Goal: Transaction & Acquisition: Book appointment/travel/reservation

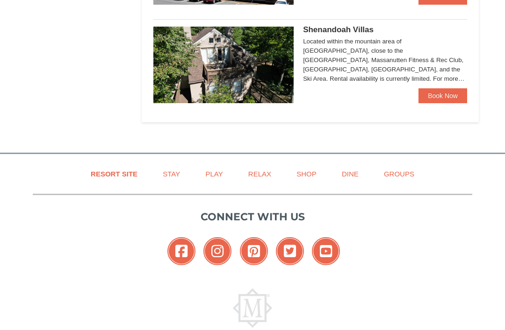
scroll to position [671, 0]
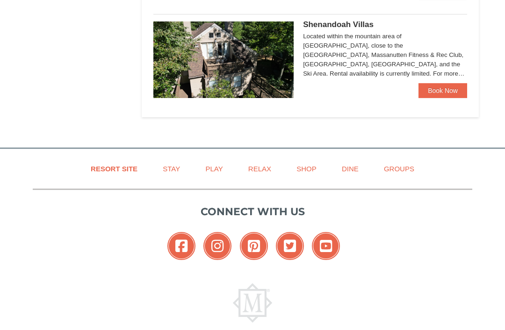
click at [448, 95] on link "Book Now" at bounding box center [442, 90] width 49 height 15
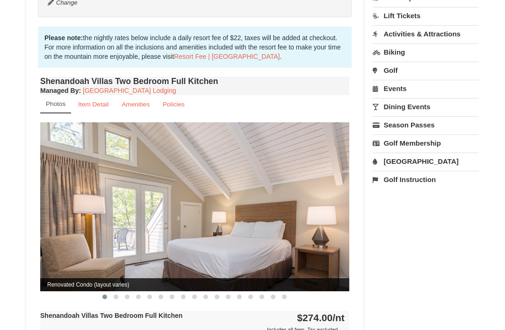
scroll to position [260, 0]
click at [302, 219] on img at bounding box center [194, 206] width 309 height 169
click at [127, 279] on span "Renovated Condo (layout varies)" at bounding box center [194, 285] width 309 height 13
click at [122, 293] on button at bounding box center [127, 297] width 11 height 9
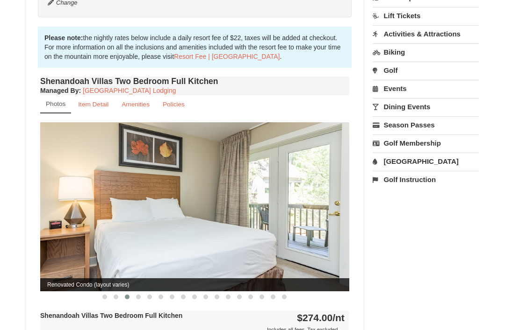
click at [162, 293] on button at bounding box center [160, 297] width 11 height 9
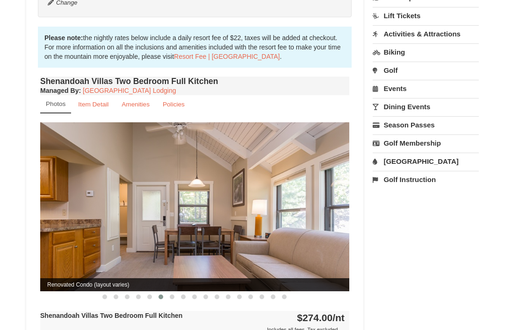
click at [181, 295] on span at bounding box center [183, 297] width 5 height 5
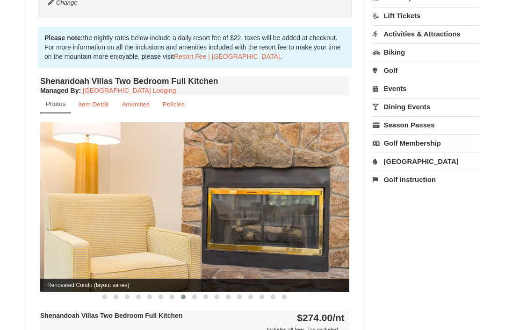
click at [202, 293] on button at bounding box center [205, 297] width 11 height 9
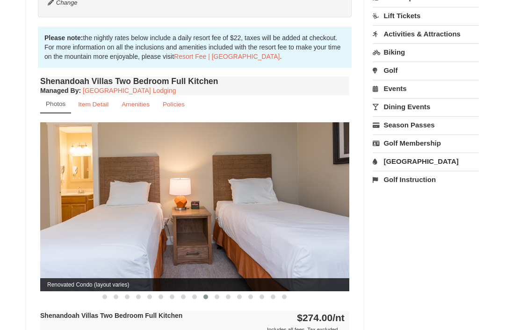
click at [224, 293] on button at bounding box center [227, 297] width 11 height 9
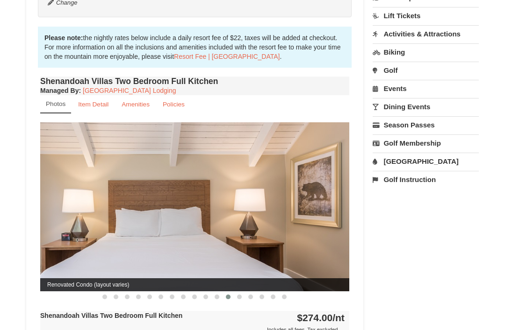
click at [244, 293] on button at bounding box center [239, 297] width 11 height 9
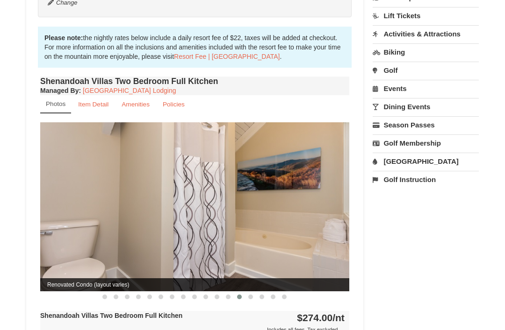
click at [270, 293] on button at bounding box center [272, 297] width 11 height 9
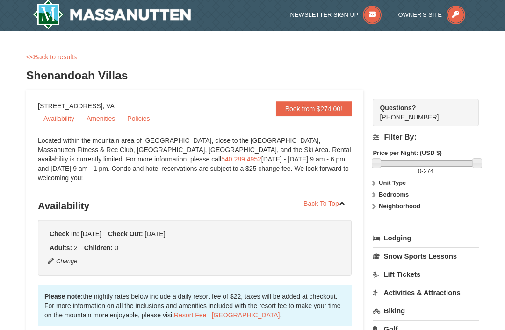
scroll to position [0, 0]
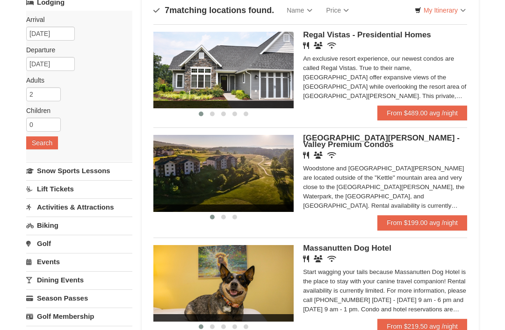
scroll to position [68, 0]
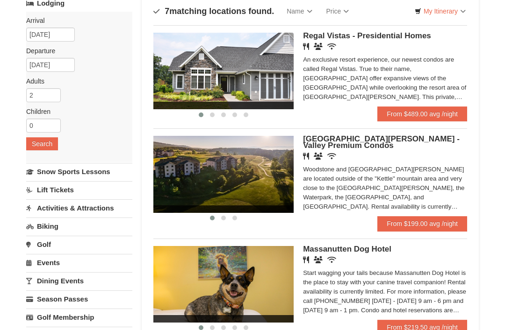
click at [420, 113] on link "From $489.00 avg /night" at bounding box center [422, 114] width 90 height 15
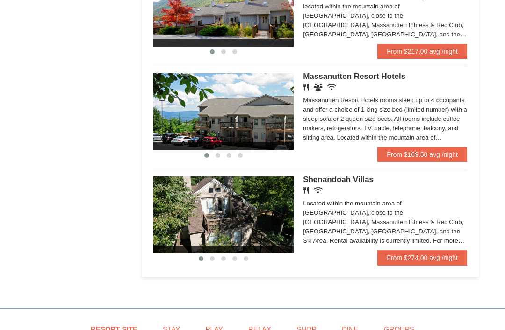
scroll to position [555, 0]
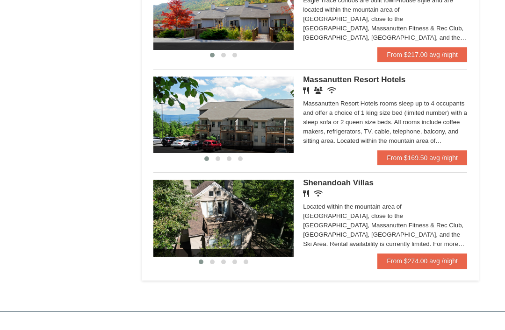
click at [427, 151] on link "From $169.50 avg /night" at bounding box center [422, 158] width 90 height 15
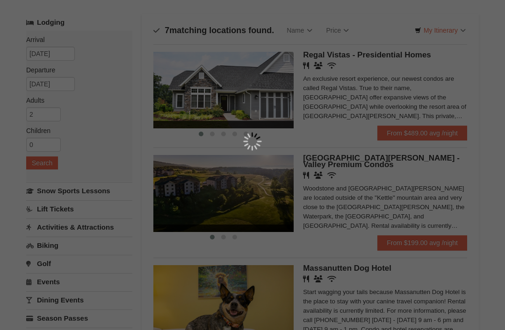
scroll to position [0, 0]
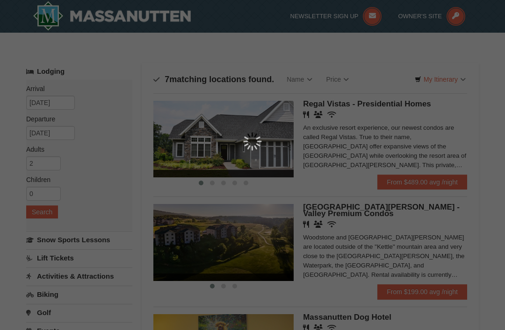
click at [319, 136] on div at bounding box center [252, 141] width 151 height 19
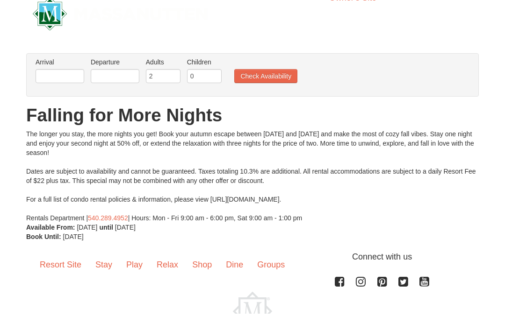
scroll to position [50, 0]
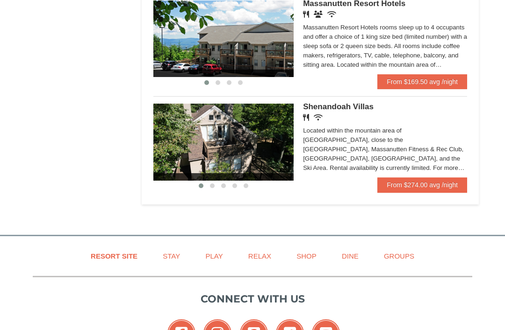
scroll to position [631, 0]
click at [413, 178] on link "From $274.00 avg /night" at bounding box center [422, 185] width 90 height 15
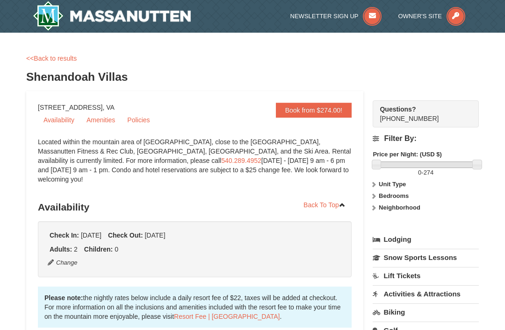
click at [65, 116] on link "Availability" at bounding box center [59, 120] width 42 height 14
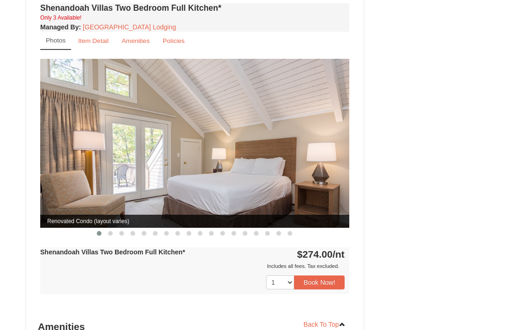
scroll to position [939, 0]
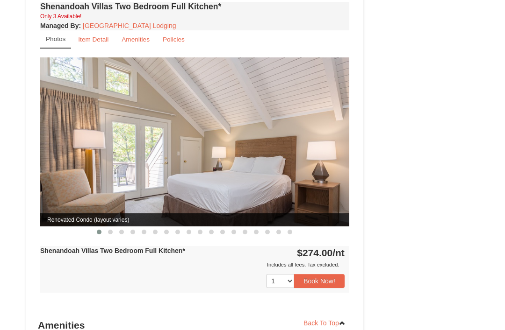
click at [289, 230] on span at bounding box center [289, 232] width 5 height 5
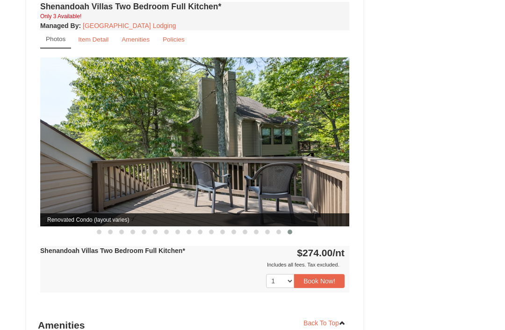
click at [279, 230] on span at bounding box center [278, 232] width 5 height 5
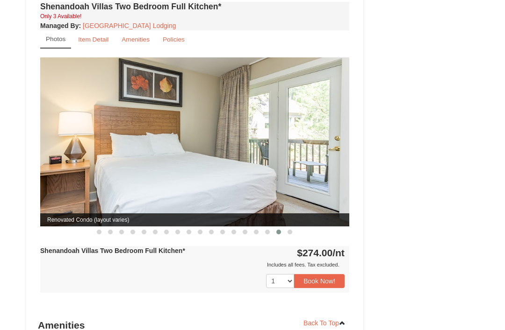
click at [271, 228] on button at bounding box center [267, 232] width 11 height 9
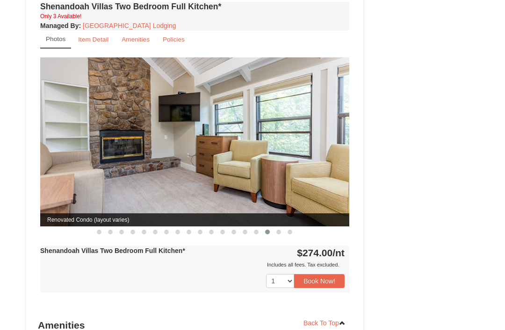
click at [258, 230] on span at bounding box center [256, 232] width 5 height 5
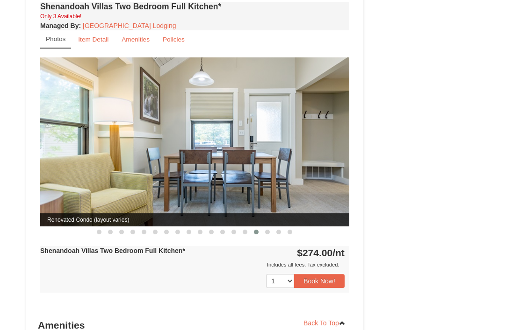
click at [244, 228] on button at bounding box center [244, 232] width 11 height 9
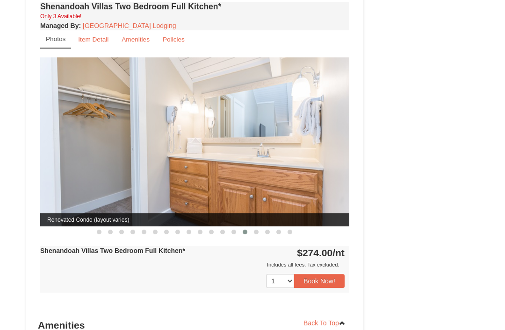
click at [222, 230] on span at bounding box center [222, 232] width 5 height 5
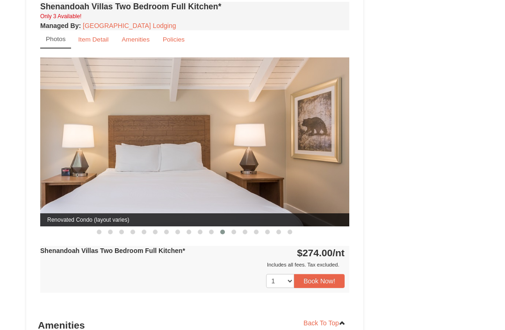
click at [203, 228] on button at bounding box center [199, 232] width 11 height 9
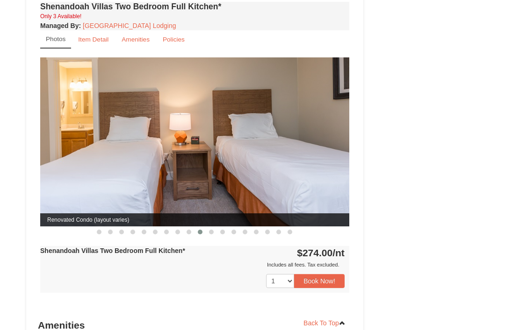
click at [185, 228] on button at bounding box center [188, 232] width 11 height 9
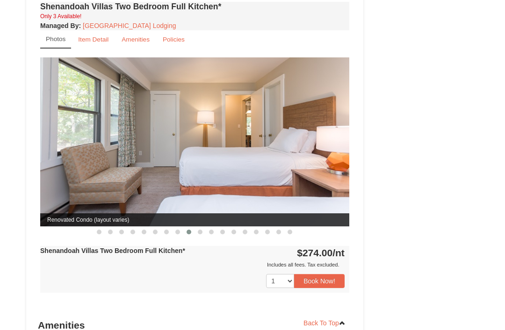
click at [144, 230] on span at bounding box center [144, 232] width 5 height 5
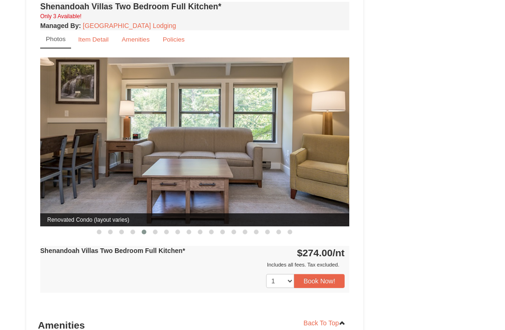
click at [123, 228] on button at bounding box center [121, 232] width 11 height 9
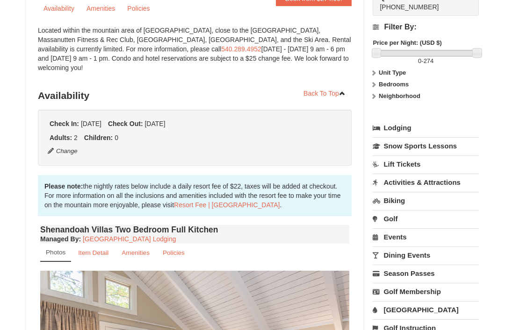
scroll to position [0, 0]
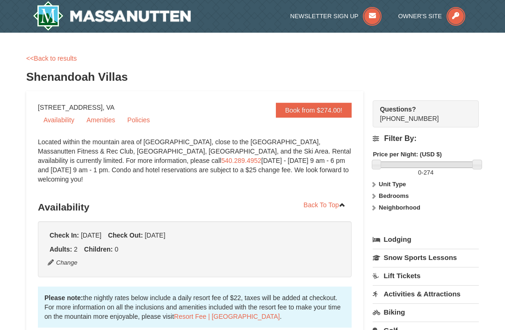
click at [447, 19] on icon at bounding box center [455, 16] width 19 height 19
